Goal: Task Accomplishment & Management: Manage account settings

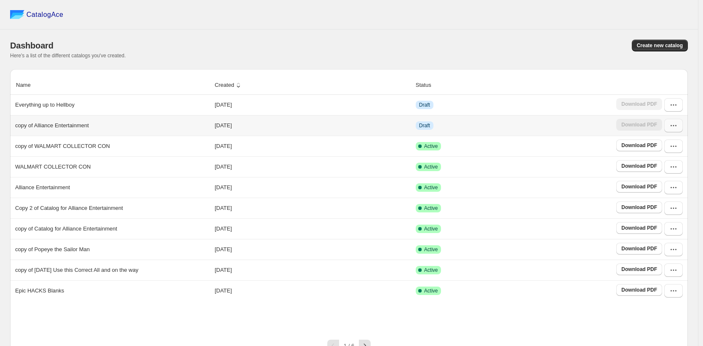
click at [676, 130] on button "button" at bounding box center [673, 125] width 19 height 13
click at [655, 185] on span "Edit" at bounding box center [651, 187] width 9 height 6
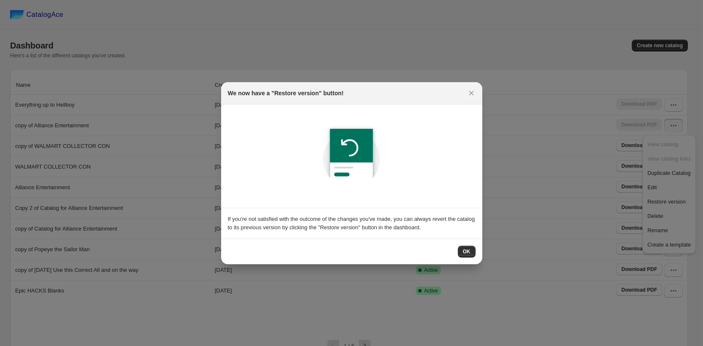
drag, startPoint x: 468, startPoint y: 249, endPoint x: 469, endPoint y: 245, distance: 4.3
click at [468, 249] on span "OK" at bounding box center [467, 251] width 8 height 7
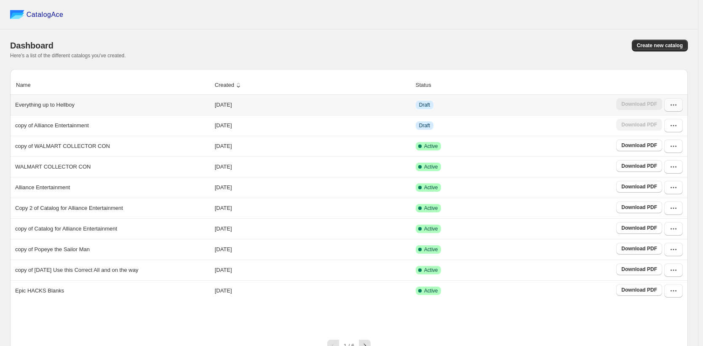
click at [676, 110] on button "button" at bounding box center [673, 104] width 19 height 13
click at [654, 164] on span "Edit" at bounding box center [651, 166] width 9 height 6
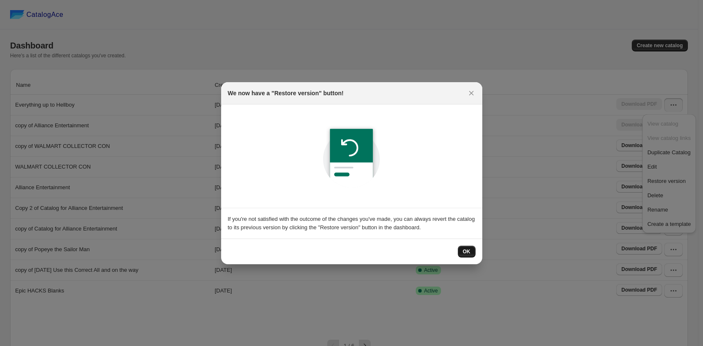
click at [464, 250] on span "OK" at bounding box center [467, 251] width 8 height 7
